Goal: Book appointment/travel/reservation

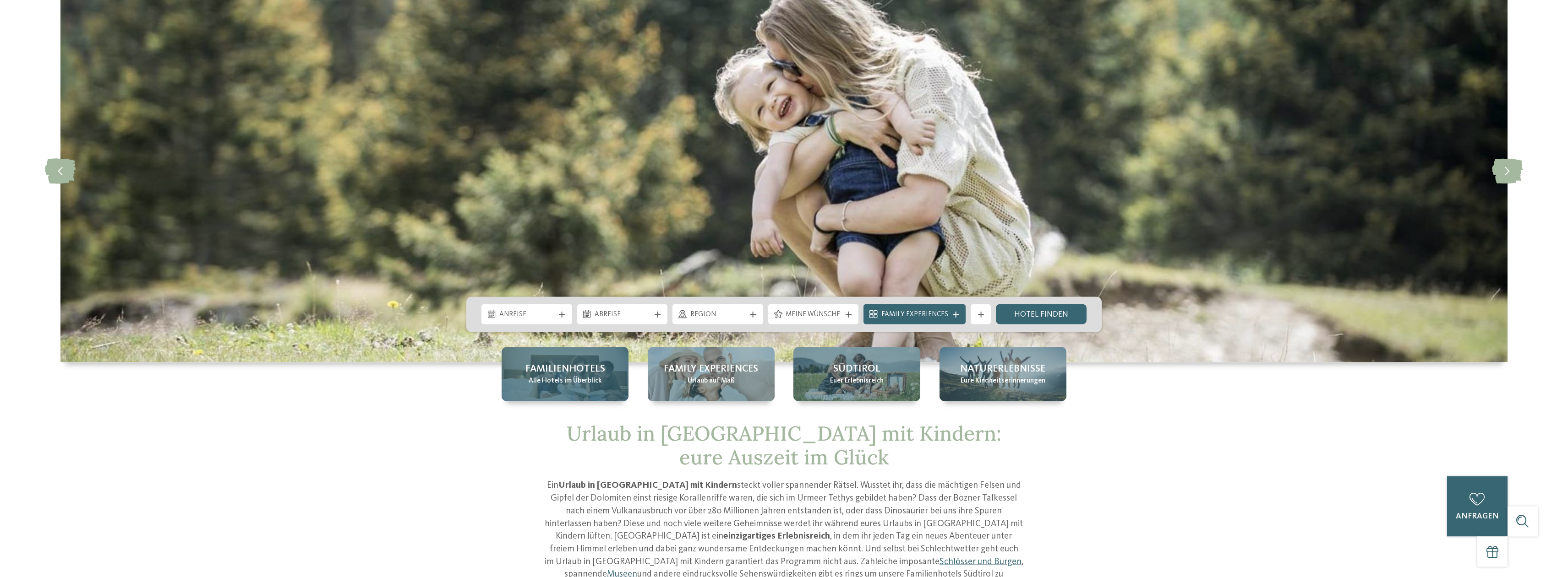
scroll to position [93, 0]
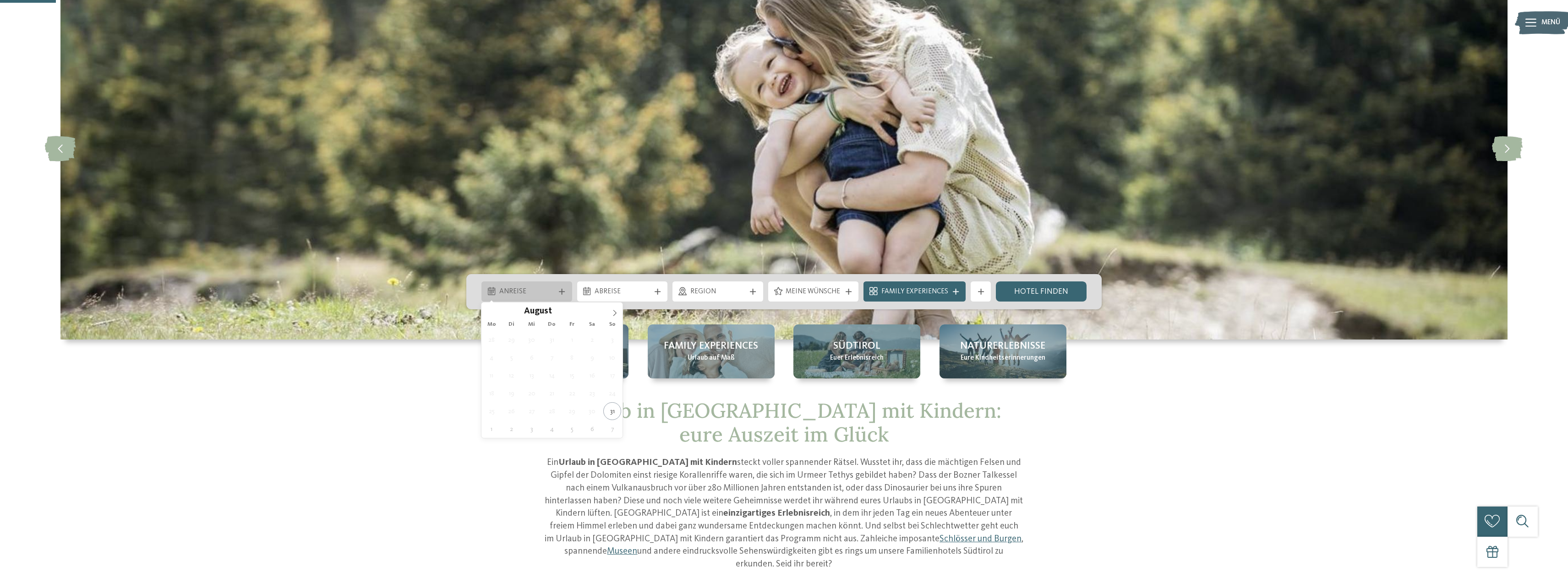
click at [565, 286] on div "Anreise" at bounding box center [526, 291] width 91 height 20
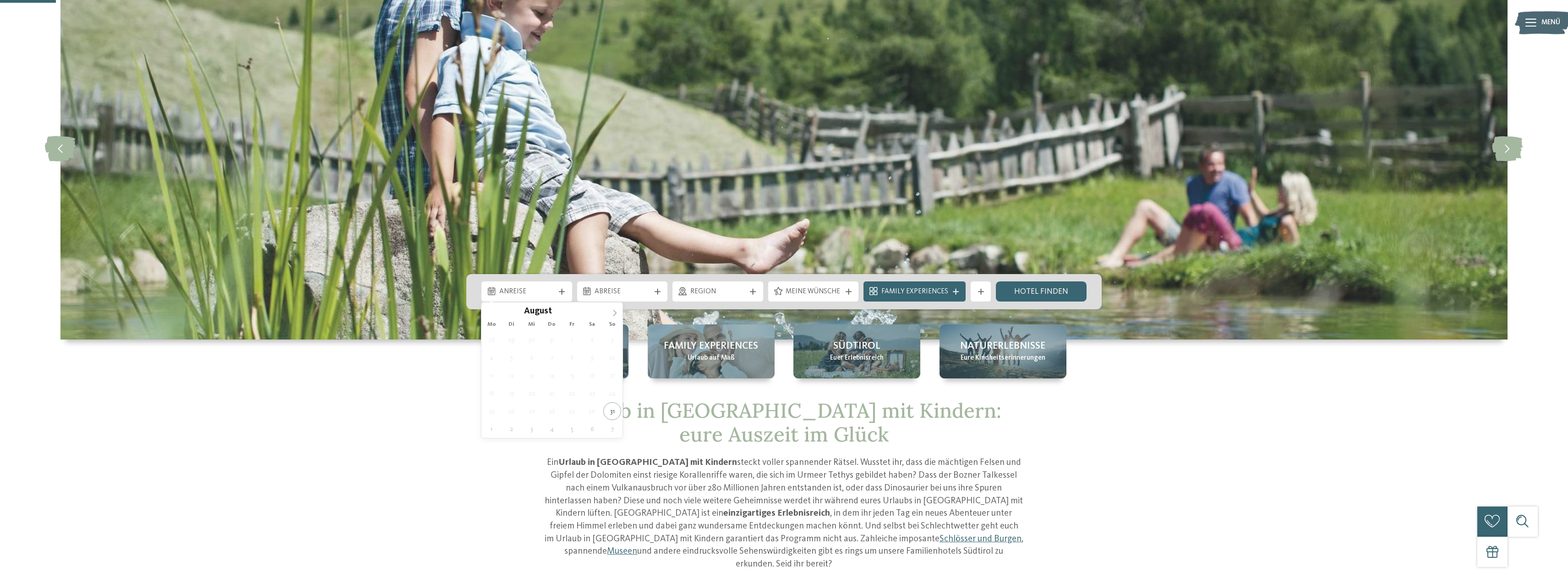
click at [613, 307] on span at bounding box center [614, 310] width 15 height 15
type div "29.09.2025"
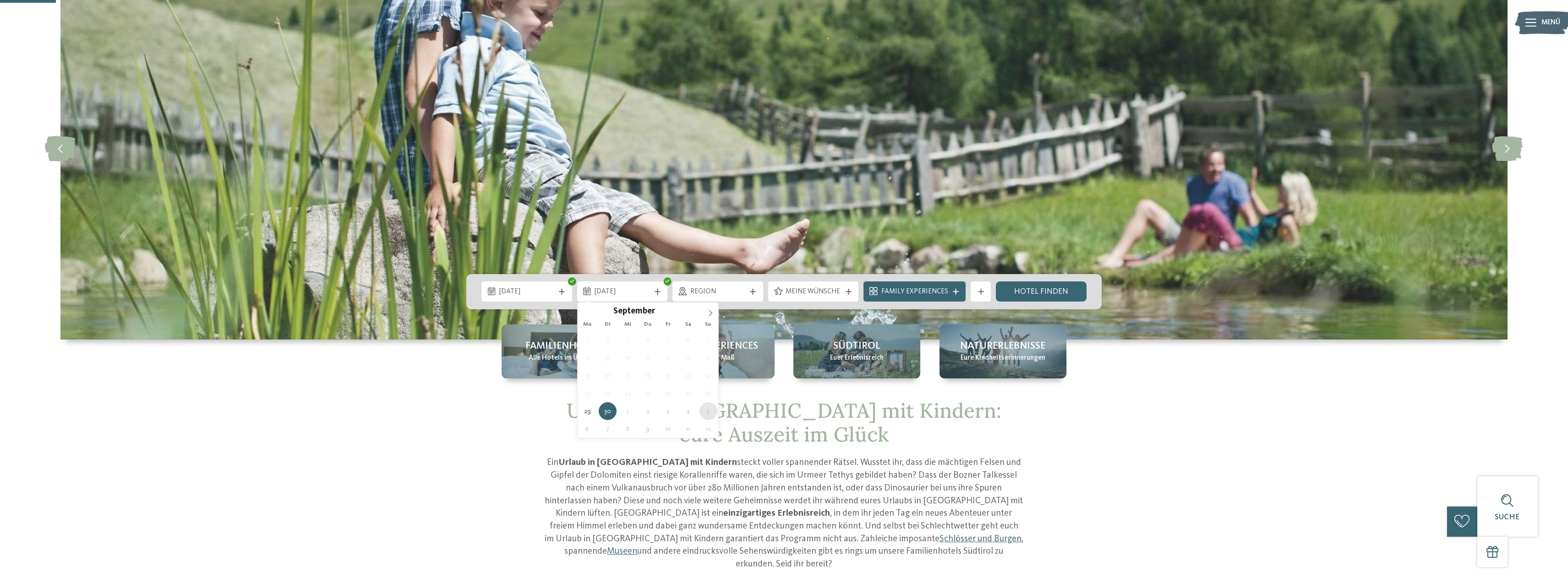
type div "05.10.2025"
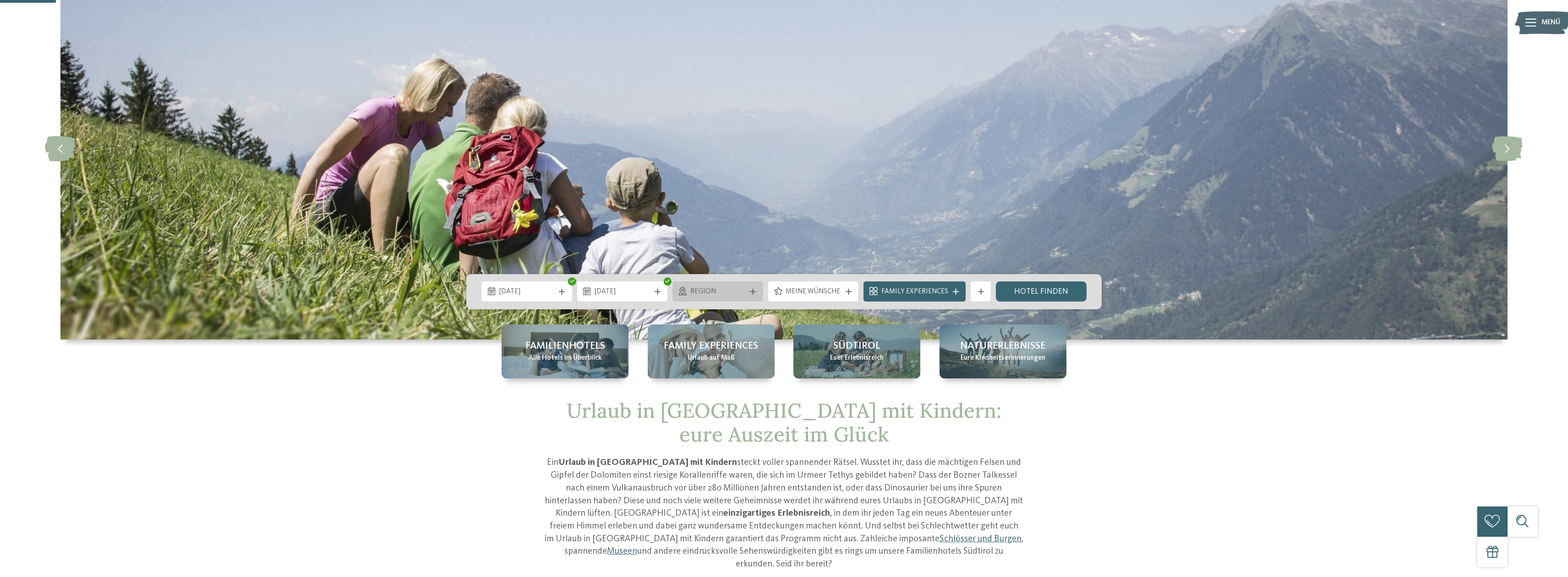
click at [702, 295] on span "Region" at bounding box center [718, 292] width 55 height 10
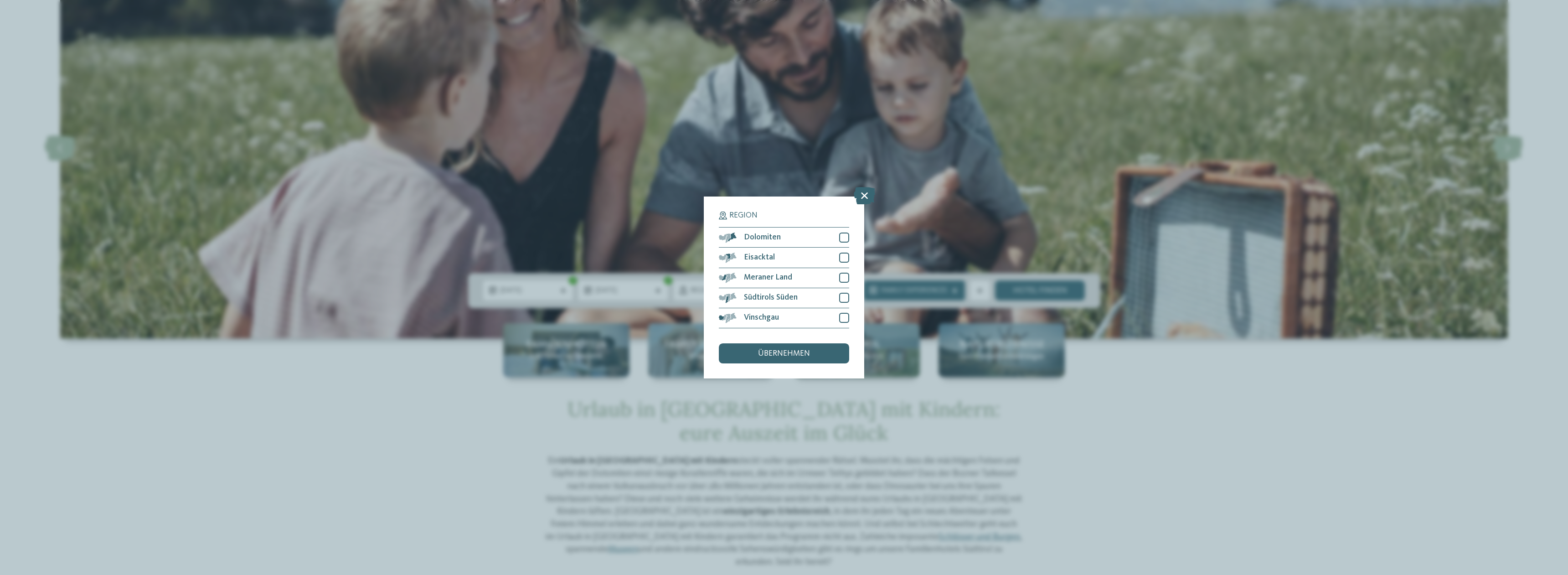
click at [447, 348] on div "Region Dolomiten" at bounding box center [784, 287] width 1568 height 575
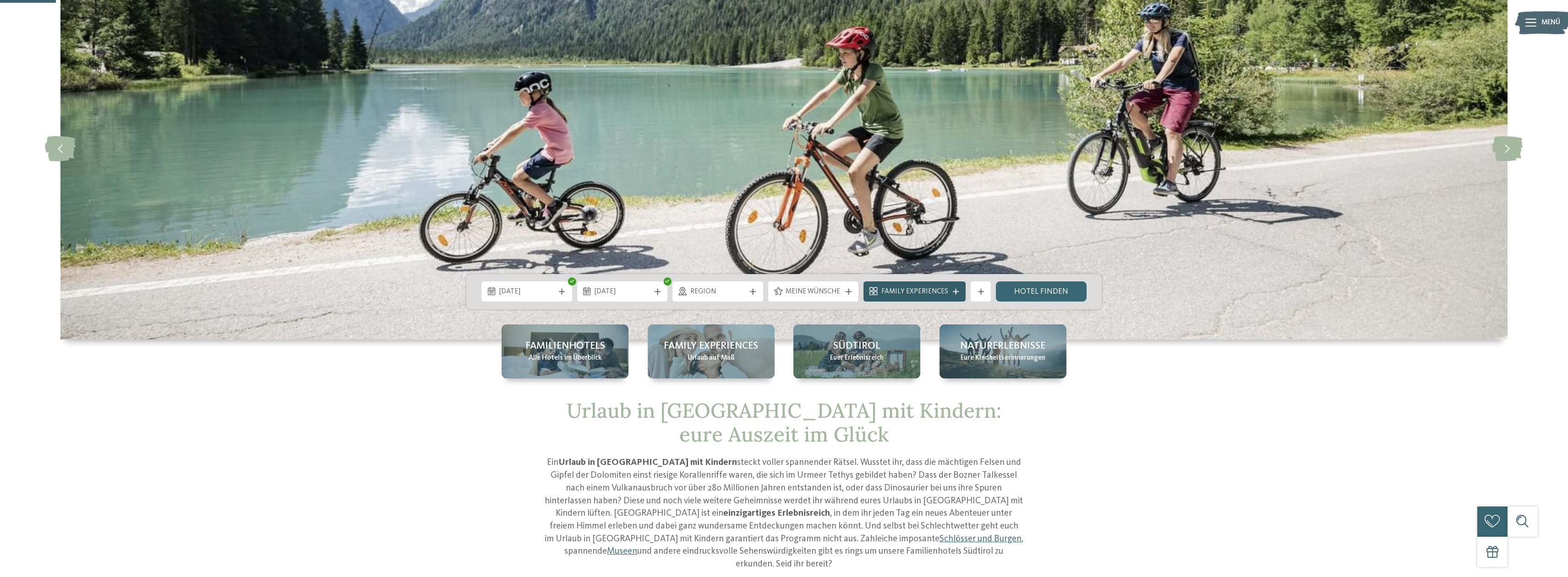
click at [931, 291] on span "Family Experiences" at bounding box center [914, 292] width 67 height 10
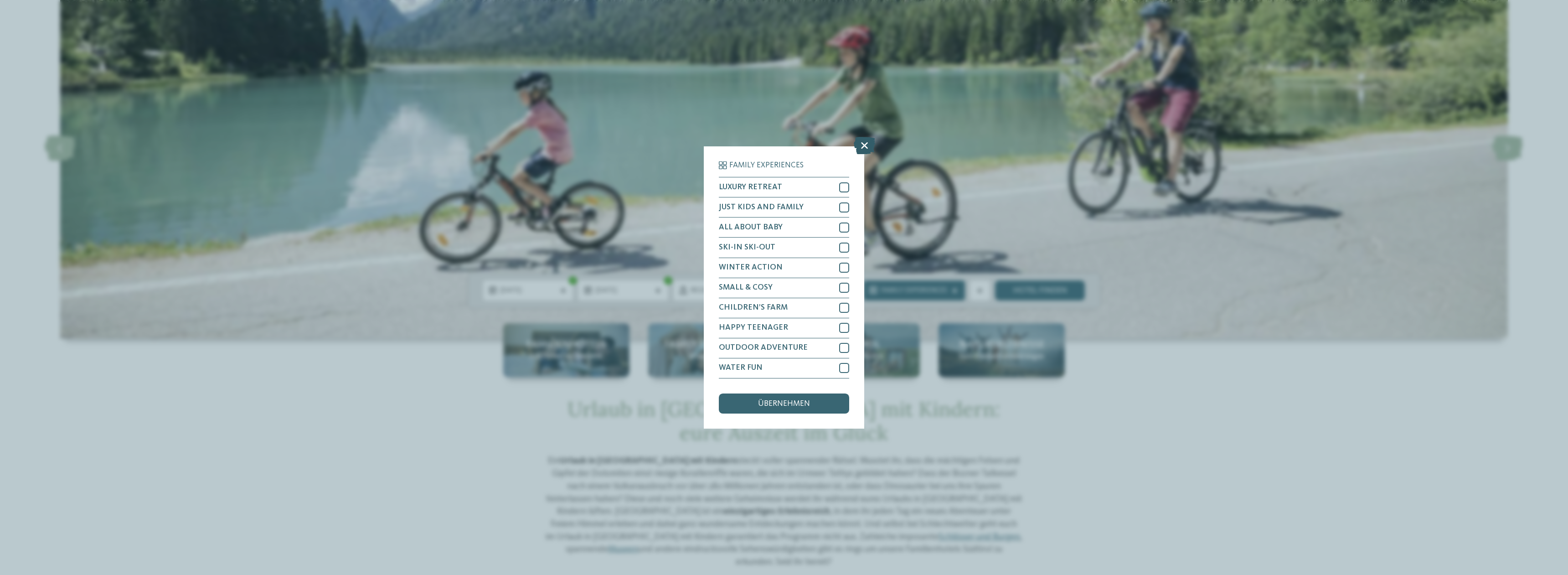
click at [862, 149] on icon at bounding box center [864, 145] width 22 height 17
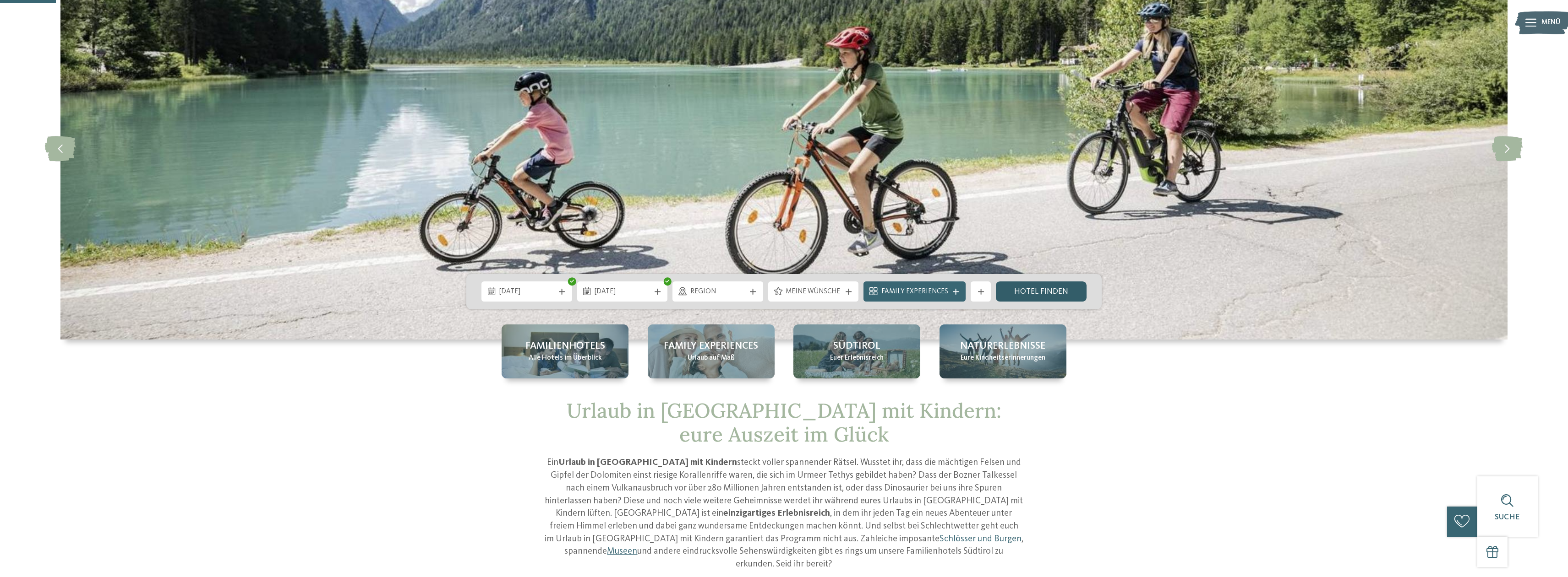
click at [1033, 288] on link "Hotel finden" at bounding box center [1041, 291] width 91 height 20
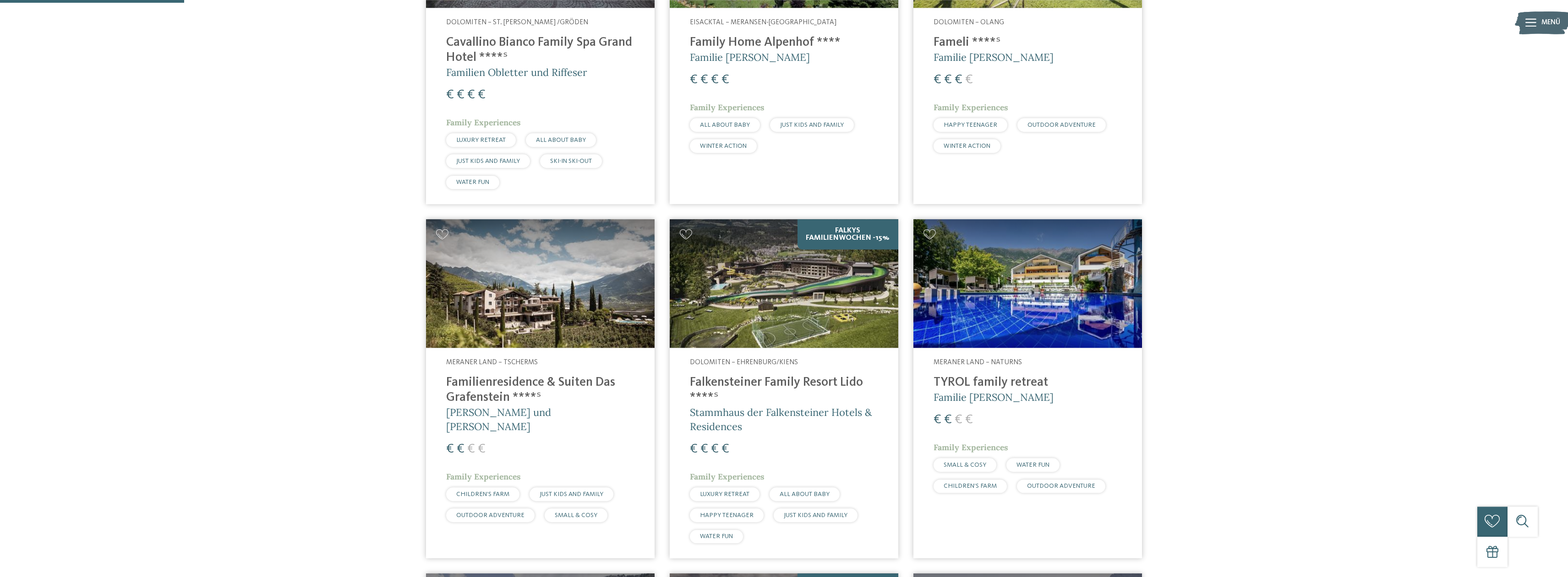
scroll to position [569, 0]
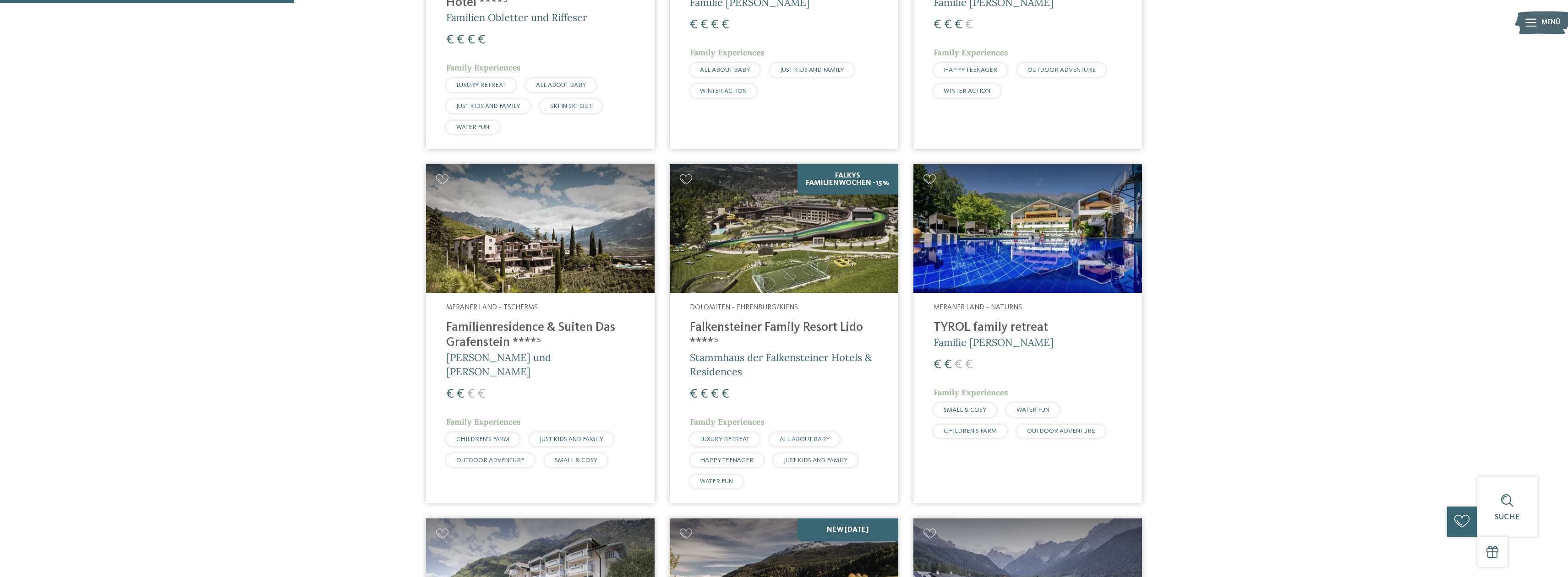
click at [543, 260] on img at bounding box center [540, 228] width 228 height 129
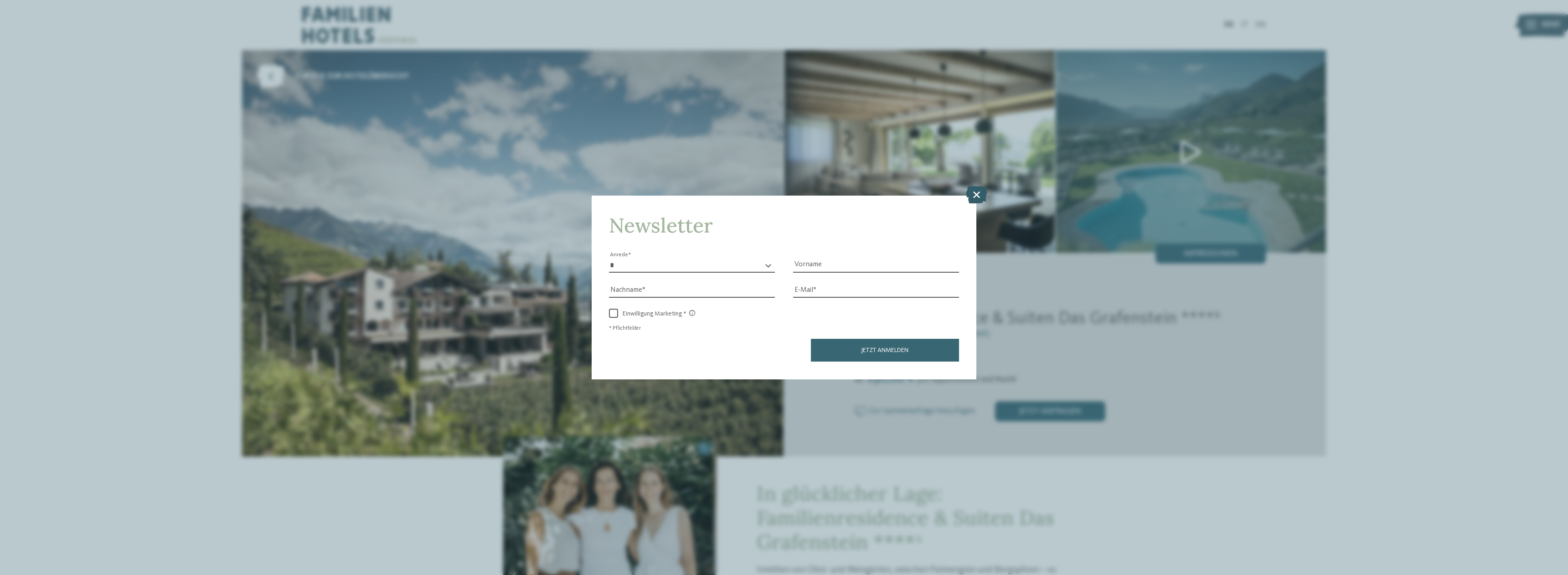
click at [985, 198] on icon at bounding box center [976, 194] width 22 height 17
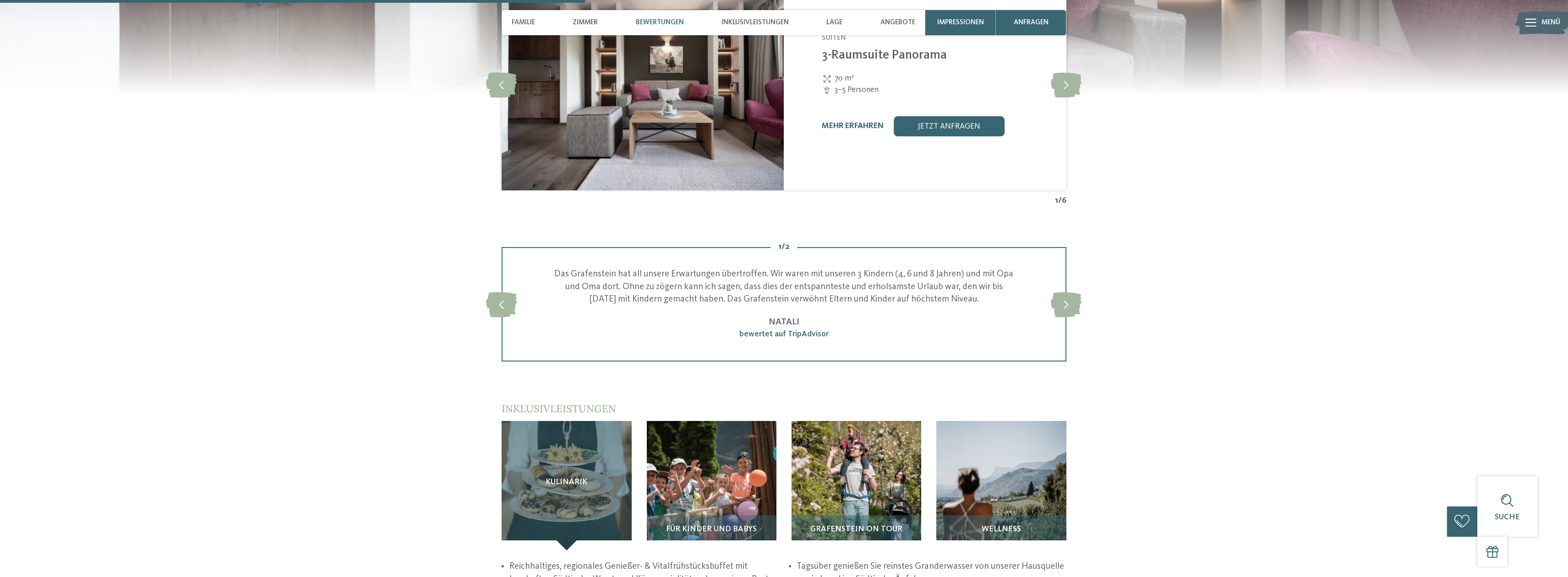
scroll to position [1027, 0]
